Goal: Navigation & Orientation: Go to known website

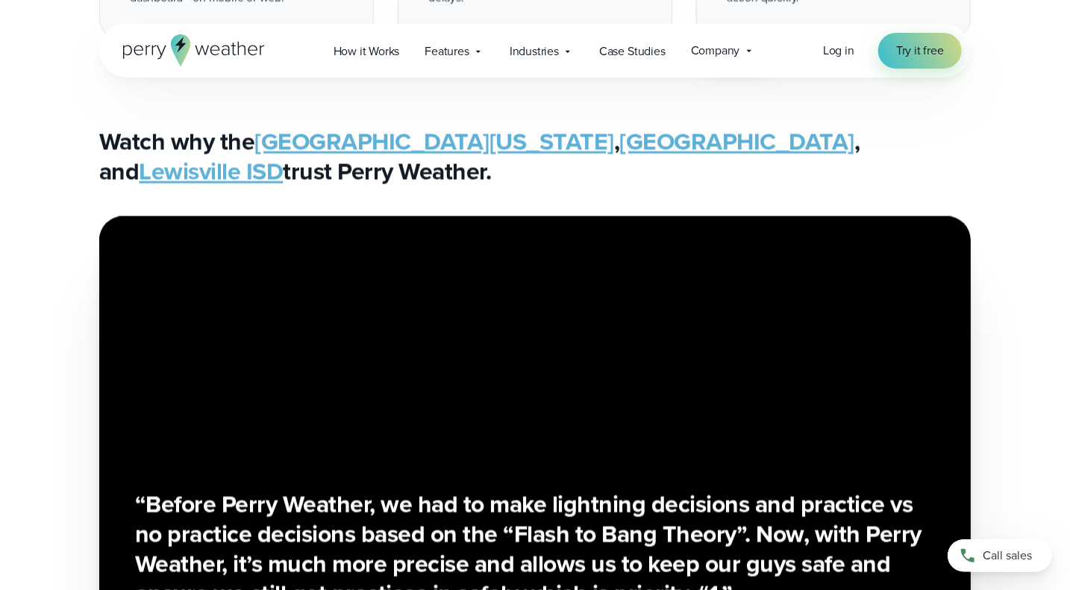
scroll to position [3284, 0]
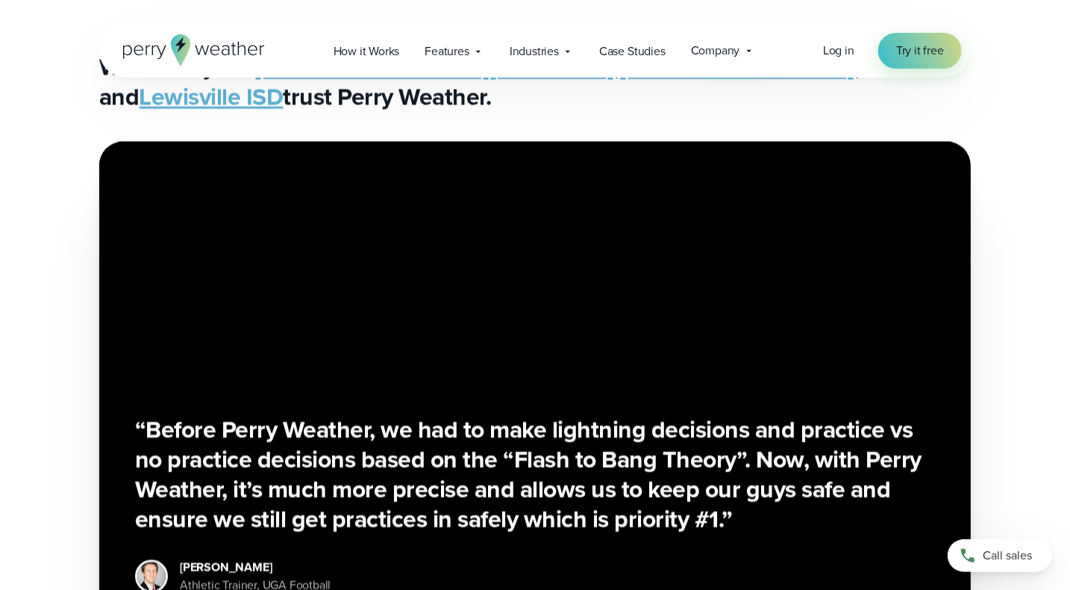
click at [179, 60] on icon at bounding box center [180, 50] width 19 height 32
